Goal: Task Accomplishment & Management: Manage account settings

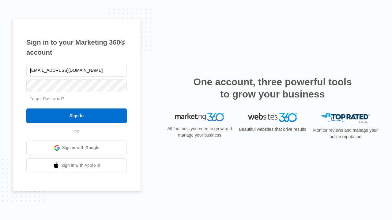
type input "[EMAIL_ADDRESS][DOMAIN_NAME]"
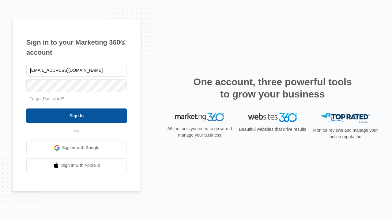
click at [77, 116] on input "Sign In" at bounding box center [76, 116] width 100 height 15
